Goal: Browse casually: Explore the website without a specific task or goal

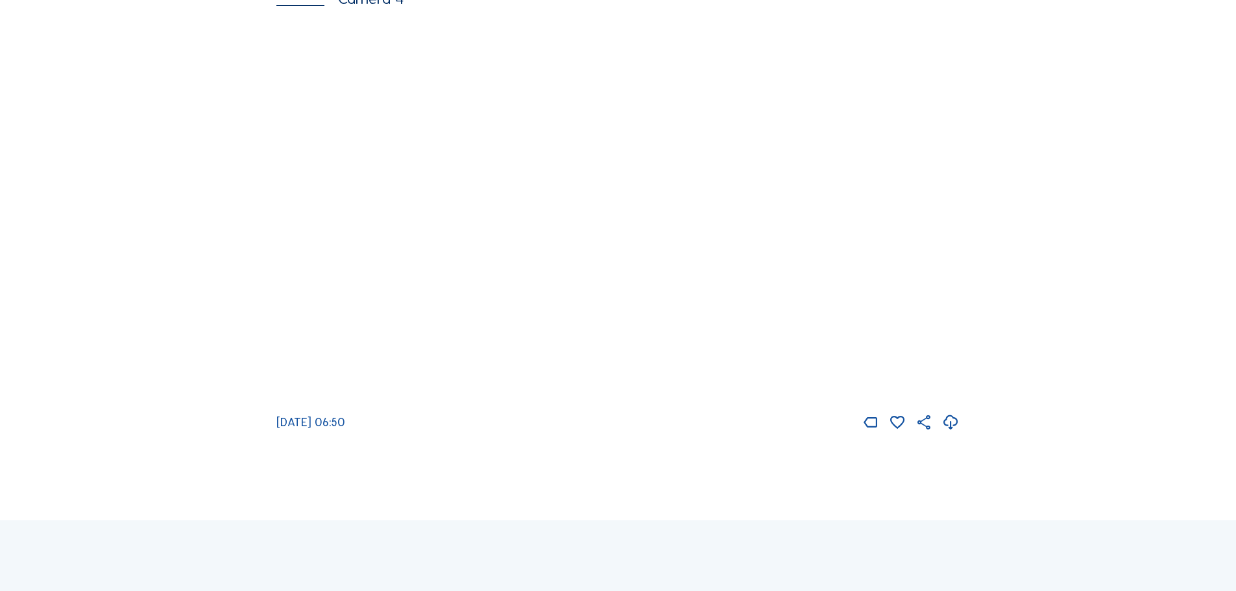
scroll to position [2272, 0]
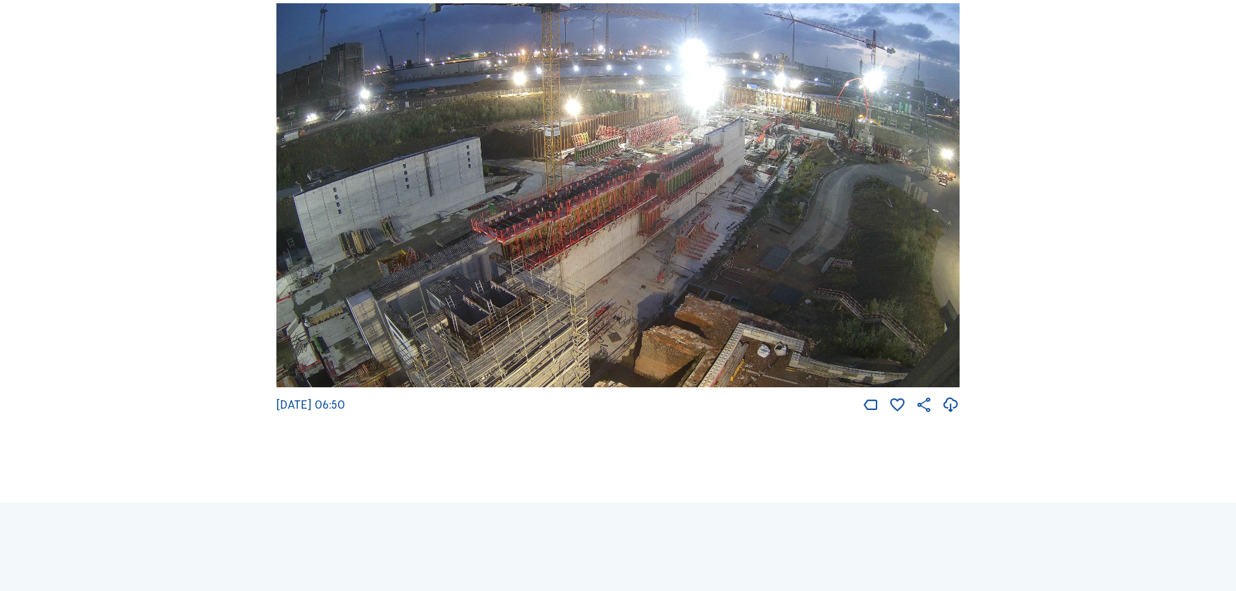
click at [688, 220] on img at bounding box center [617, 195] width 683 height 385
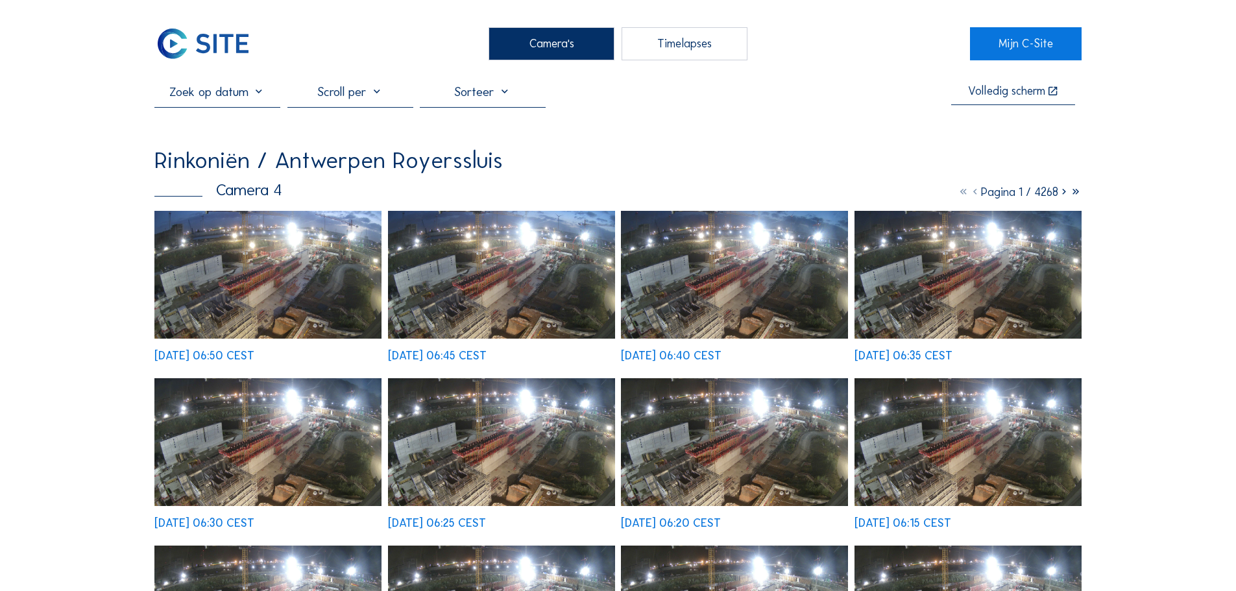
click at [271, 291] on img at bounding box center [267, 275] width 227 height 128
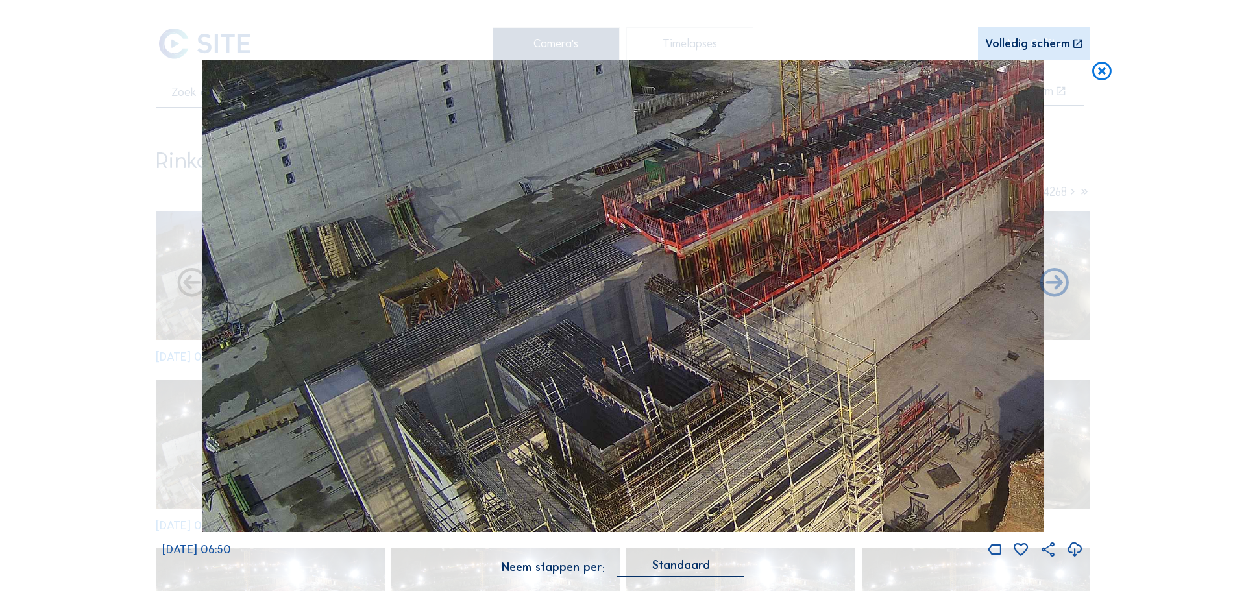
drag, startPoint x: 456, startPoint y: 290, endPoint x: 836, endPoint y: 154, distance: 403.9
click at [836, 154] on img at bounding box center [622, 296] width 841 height 473
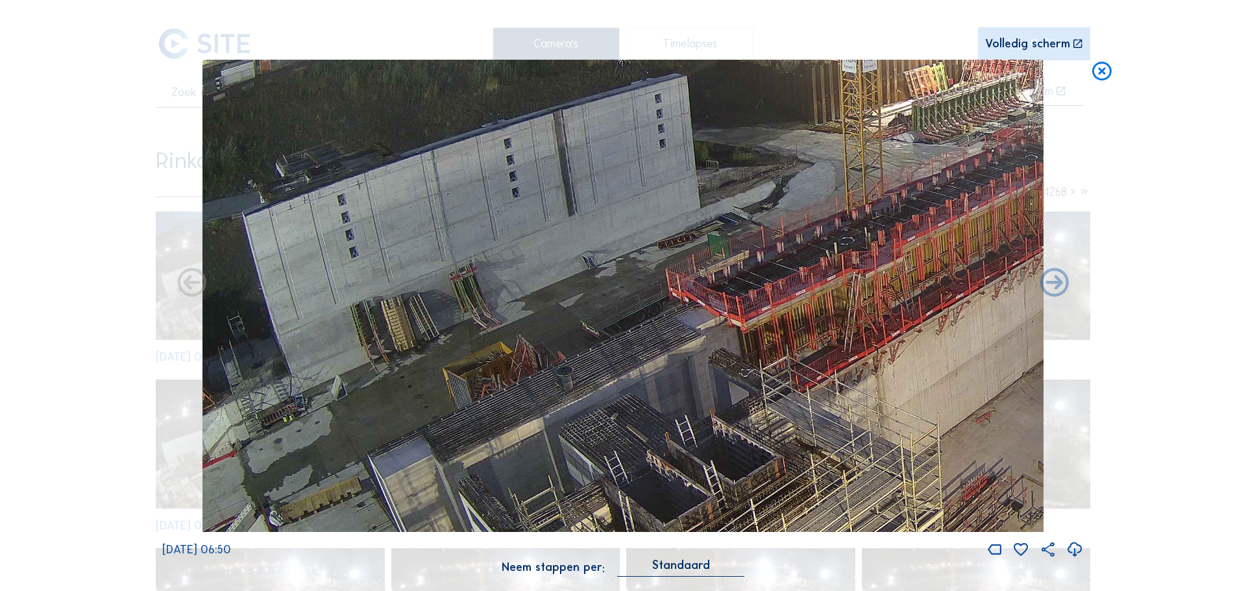
drag, startPoint x: 587, startPoint y: 185, endPoint x: 685, endPoint y: 259, distance: 122.2
click at [685, 259] on img at bounding box center [622, 296] width 841 height 473
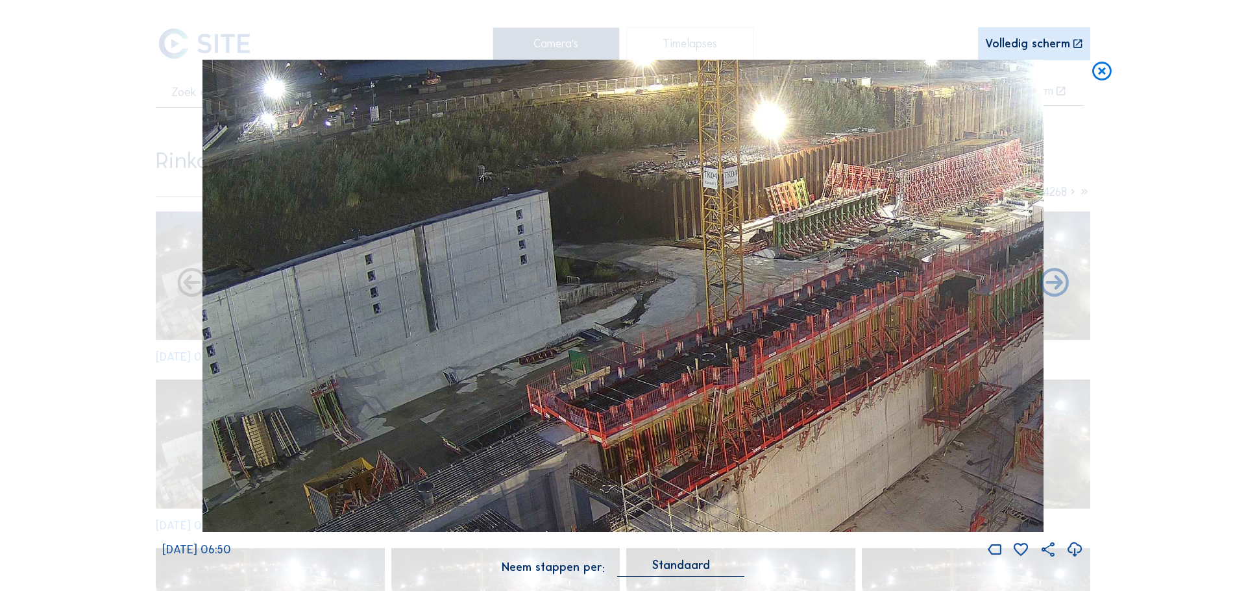
drag, startPoint x: 697, startPoint y: 213, endPoint x: 558, endPoint y: 329, distance: 181.0
click at [558, 329] on img at bounding box center [622, 296] width 841 height 473
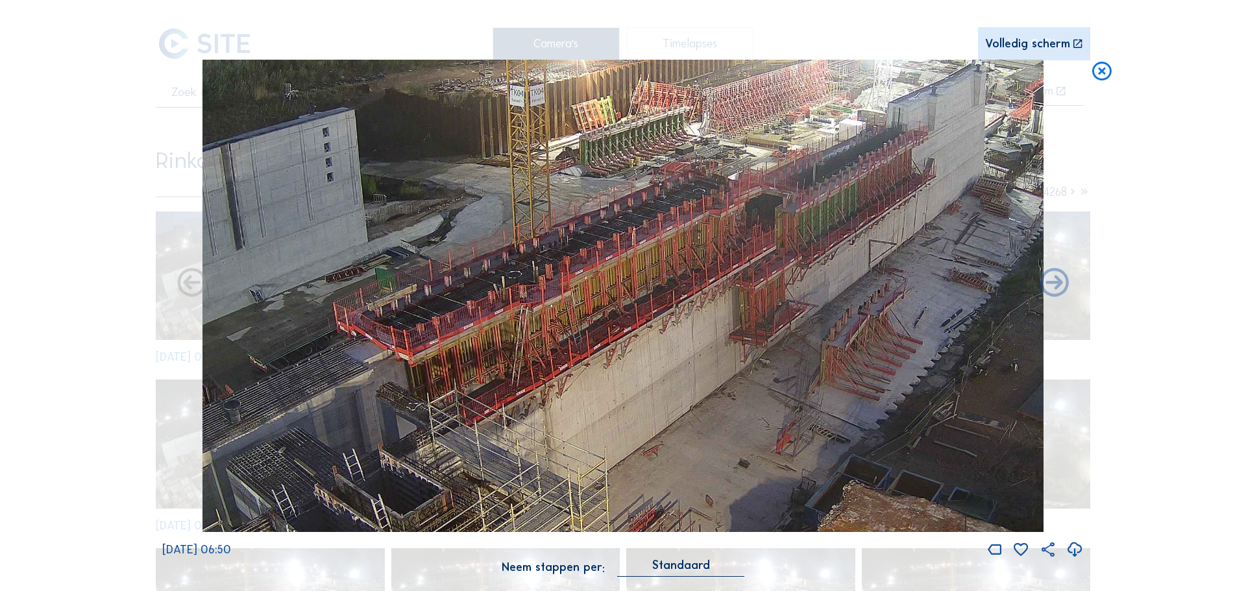
drag, startPoint x: 770, startPoint y: 249, endPoint x: 561, endPoint y: 140, distance: 234.8
click at [561, 140] on img at bounding box center [622, 296] width 841 height 473
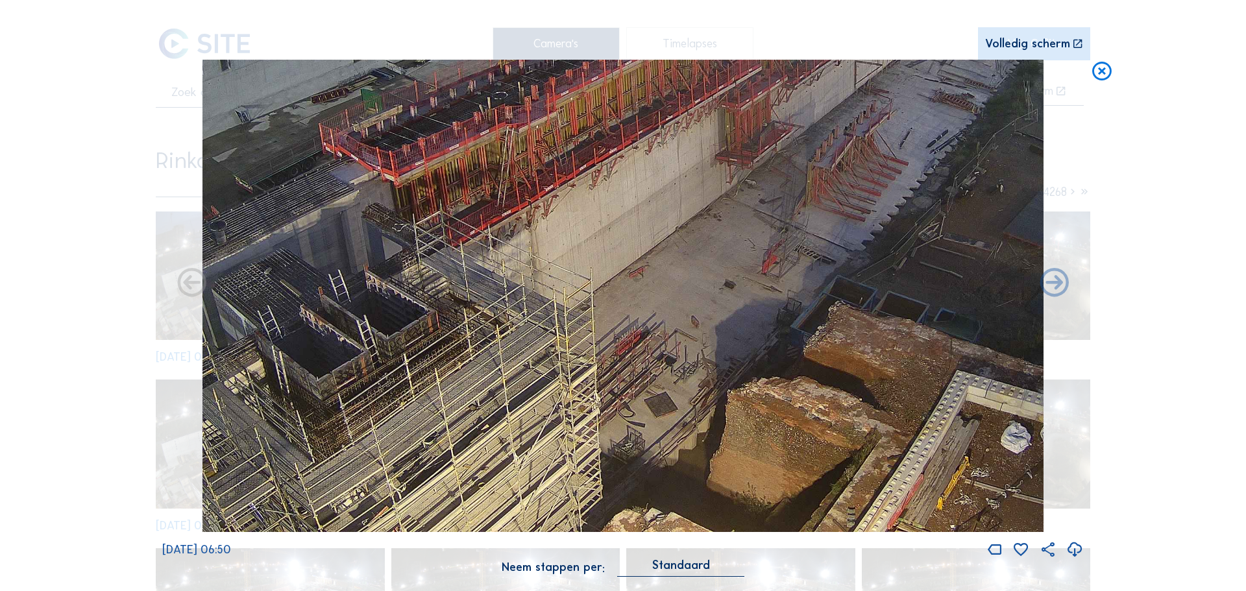
drag, startPoint x: 681, startPoint y: 244, endPoint x: 681, endPoint y: 83, distance: 160.9
click at [681, 83] on img at bounding box center [622, 296] width 841 height 473
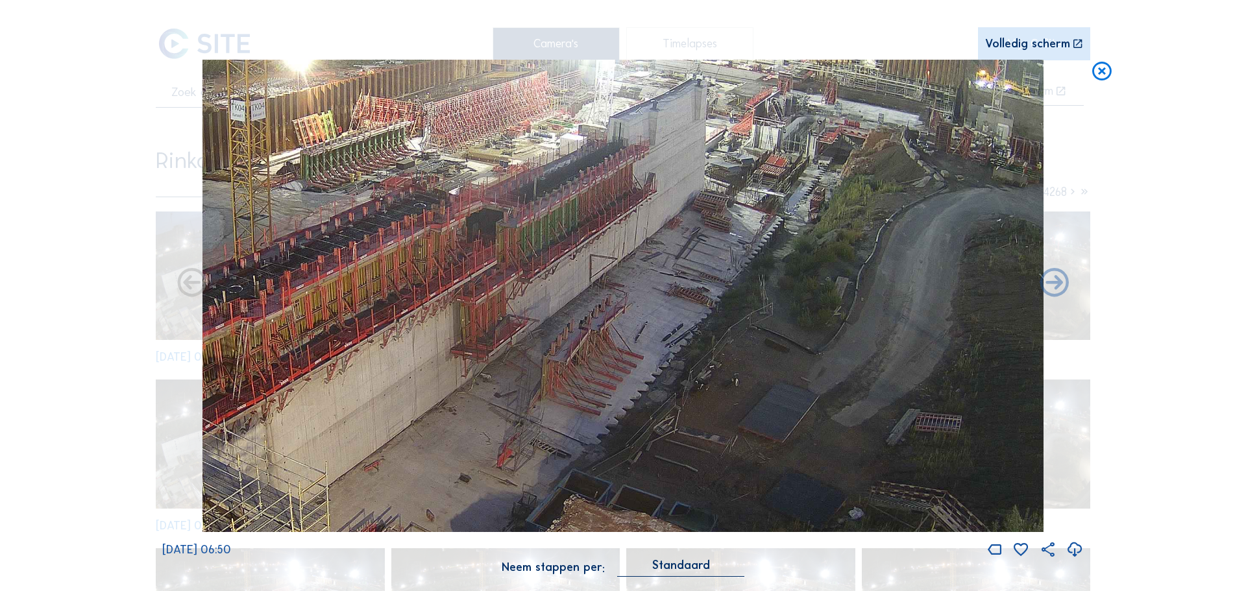
drag, startPoint x: 703, startPoint y: 351, endPoint x: 574, endPoint y: 435, distance: 154.8
click at [574, 435] on img at bounding box center [622, 296] width 841 height 473
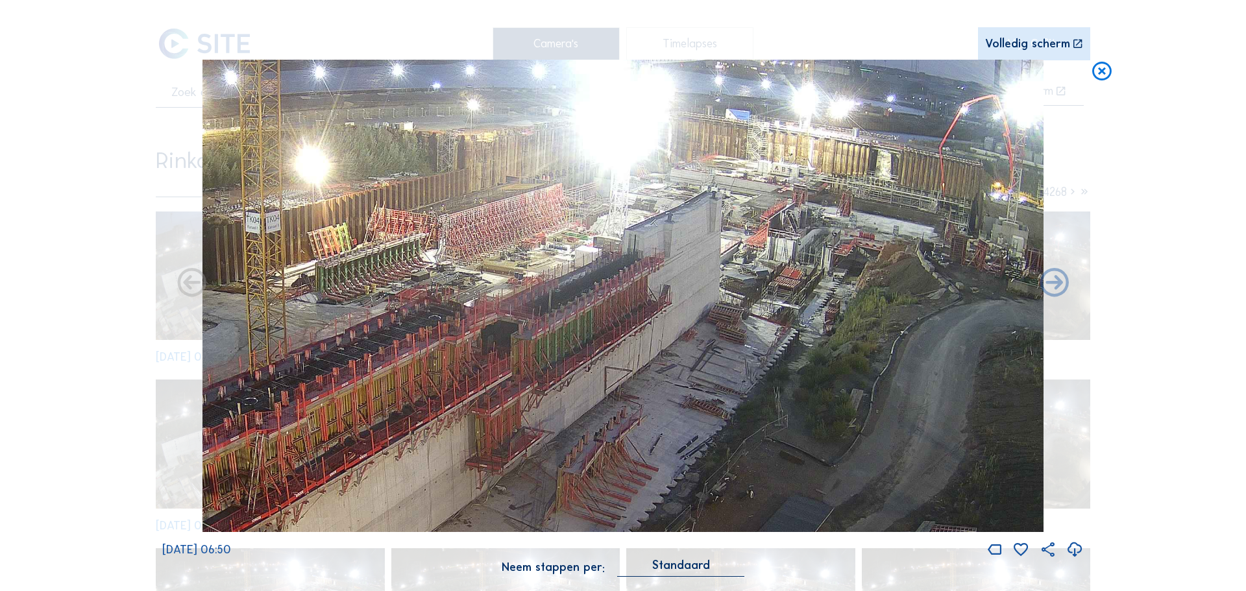
drag, startPoint x: 631, startPoint y: 204, endPoint x: 677, endPoint y: 295, distance: 101.3
click at [677, 295] on img at bounding box center [622, 296] width 841 height 473
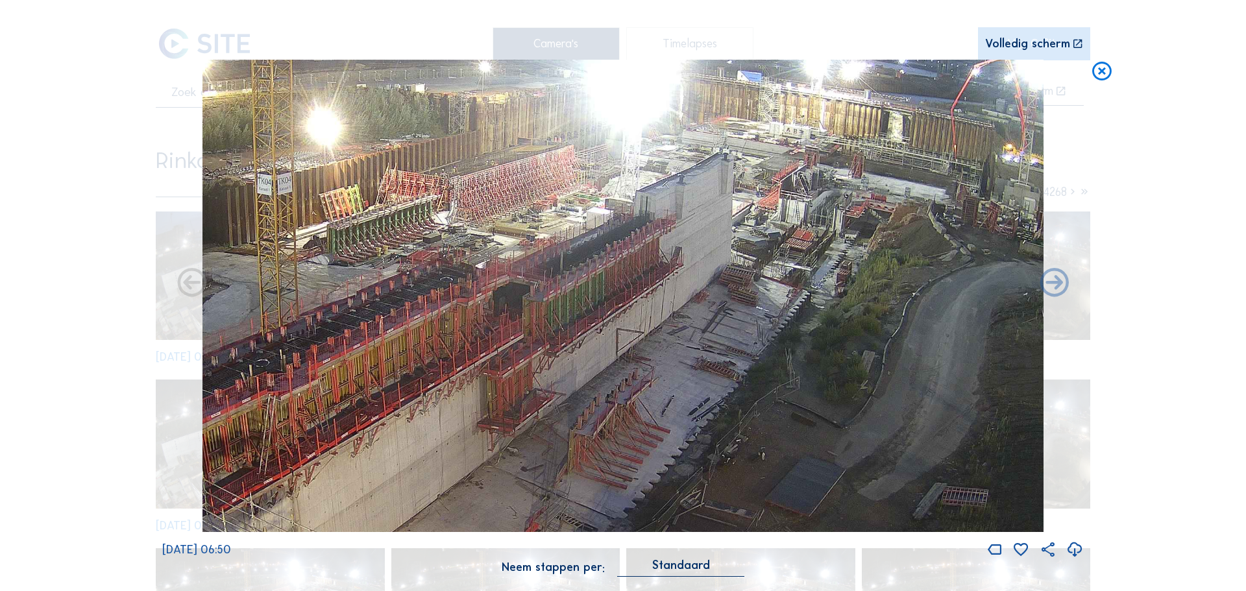
drag, startPoint x: 730, startPoint y: 278, endPoint x: 740, endPoint y: 239, distance: 40.9
click at [740, 239] on img at bounding box center [622, 296] width 841 height 473
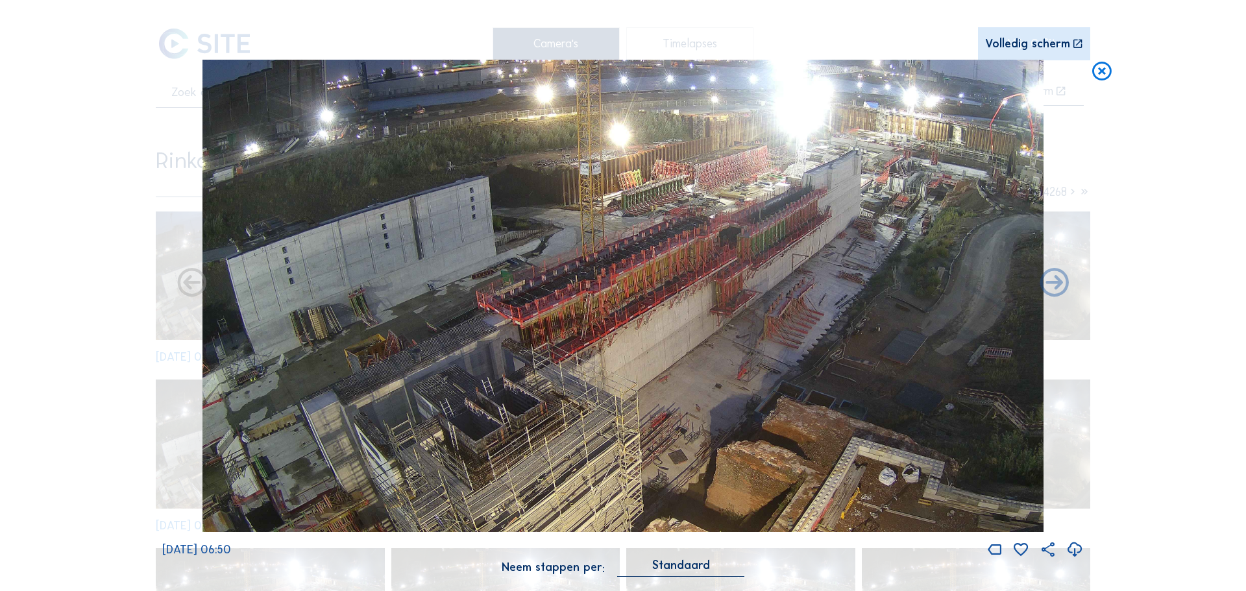
drag, startPoint x: 607, startPoint y: 311, endPoint x: 810, endPoint y: 115, distance: 281.3
click at [810, 115] on img at bounding box center [622, 296] width 841 height 473
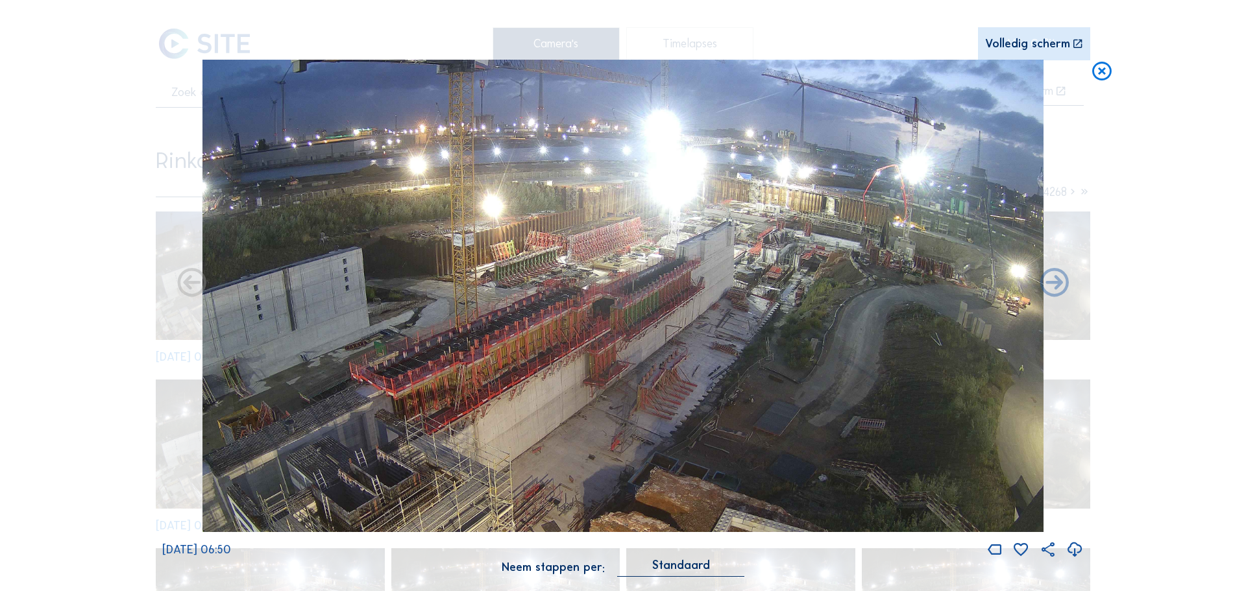
drag, startPoint x: 724, startPoint y: 160, endPoint x: 370, endPoint y: 219, distance: 358.4
click at [370, 219] on img at bounding box center [622, 296] width 841 height 473
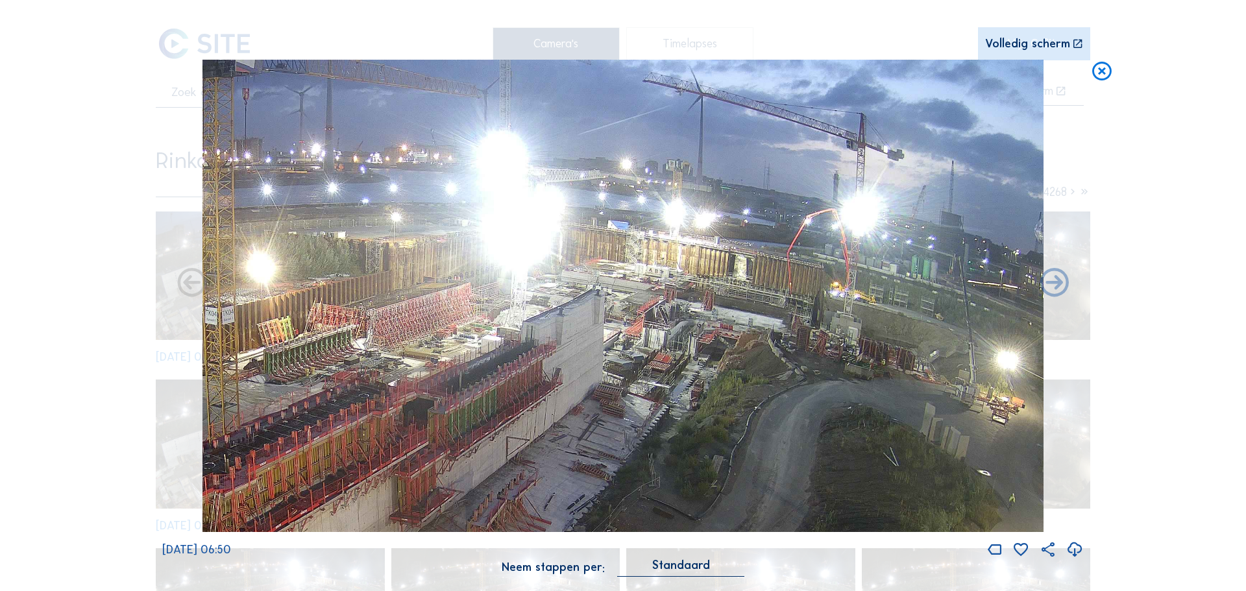
drag, startPoint x: 760, startPoint y: 136, endPoint x: 417, endPoint y: 333, distance: 396.1
click at [417, 333] on img at bounding box center [622, 296] width 841 height 473
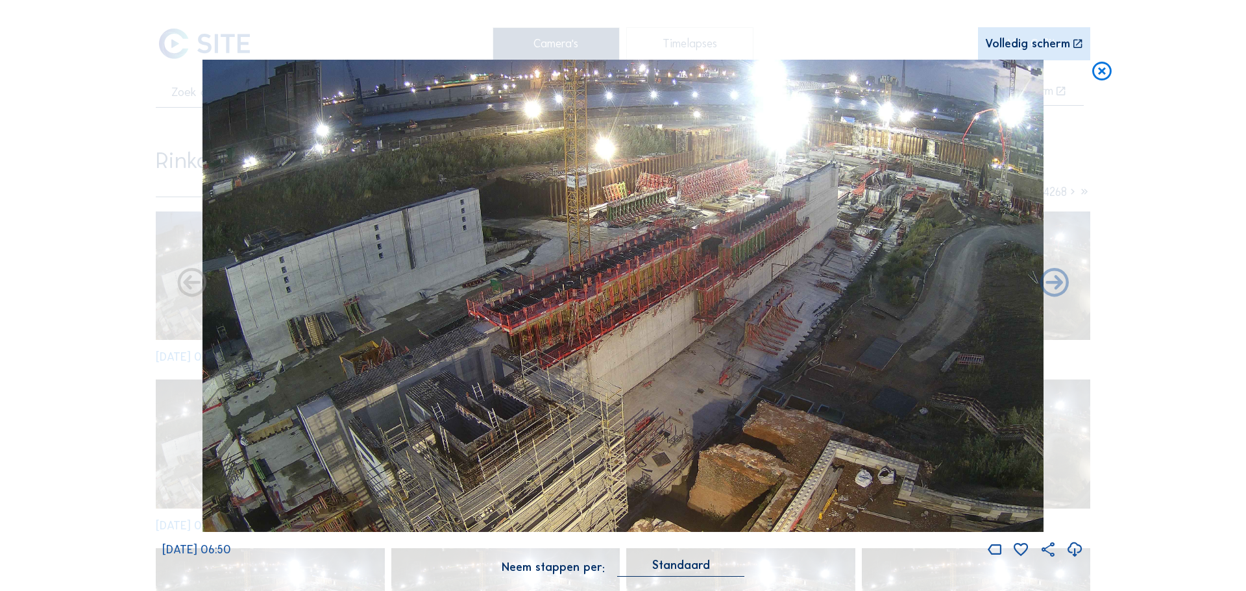
drag, startPoint x: 516, startPoint y: 380, endPoint x: 795, endPoint y: 95, distance: 398.7
click at [795, 95] on img at bounding box center [622, 296] width 841 height 473
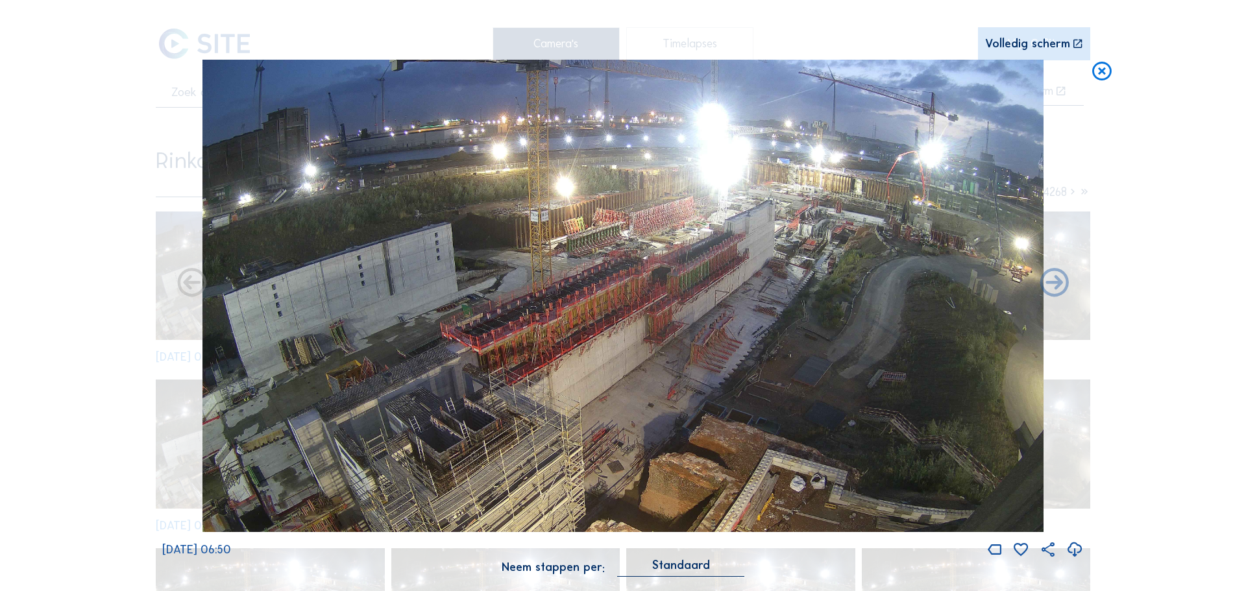
click at [1098, 74] on icon at bounding box center [1101, 72] width 23 height 24
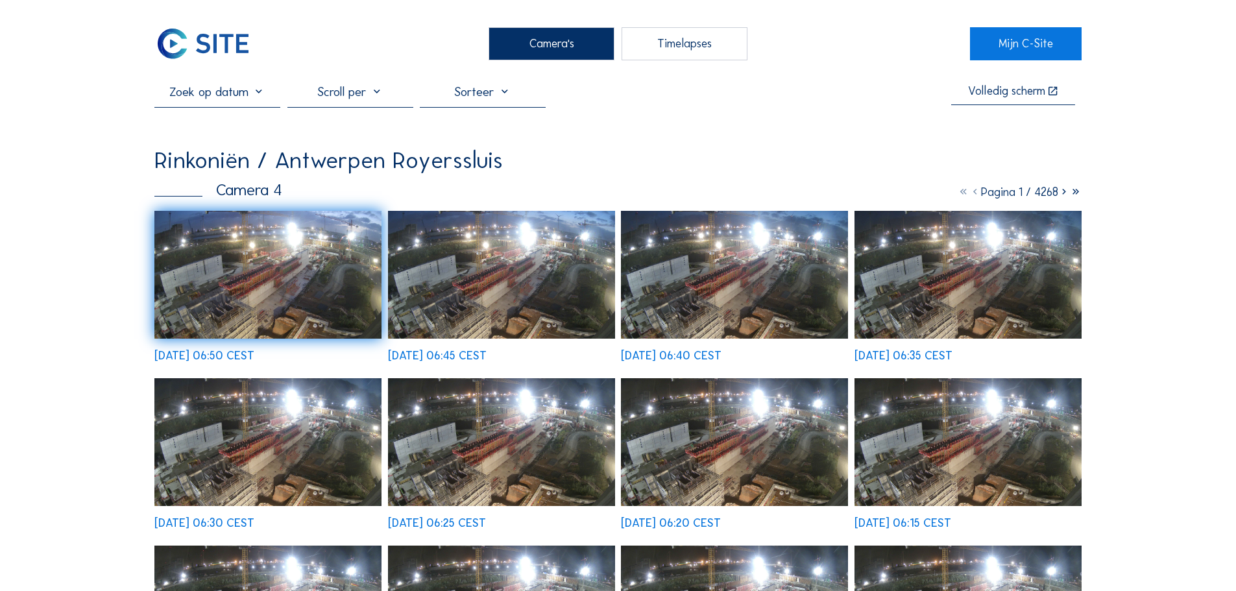
click at [328, 304] on img at bounding box center [267, 275] width 227 height 128
click at [531, 47] on div "Camera's" at bounding box center [552, 43] width 126 height 32
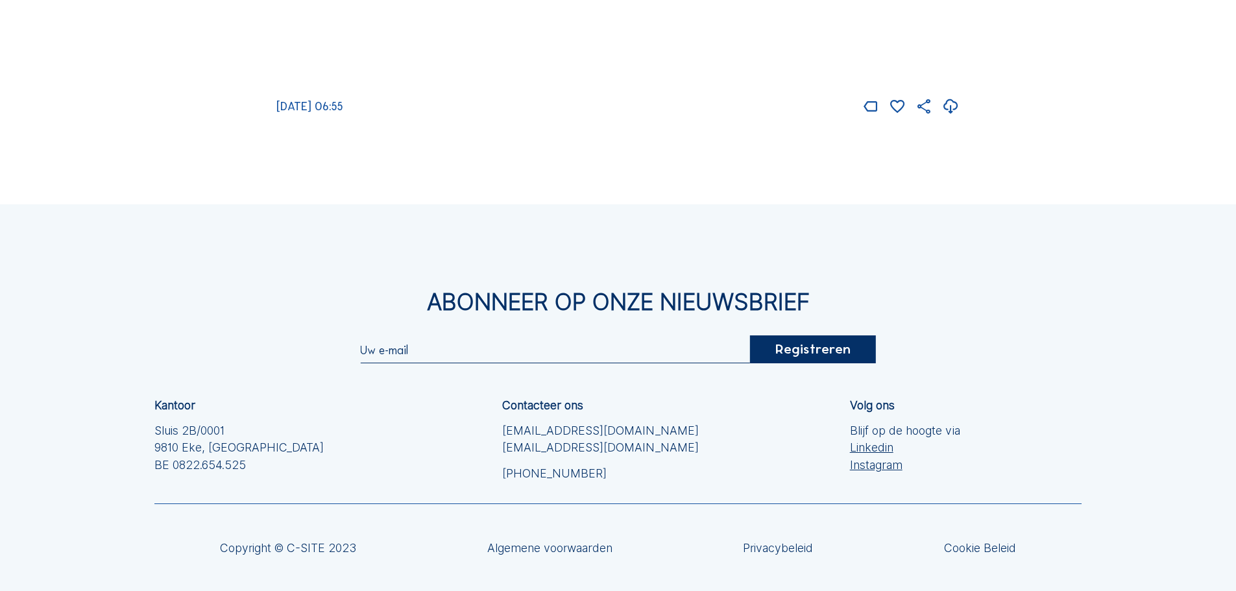
scroll to position [2089, 0]
